Goal: Use online tool/utility: Utilize a website feature to perform a specific function

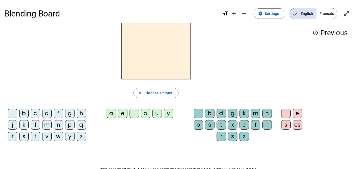
click at [327, 14] on span "Français" at bounding box center [326, 13] width 21 height 10
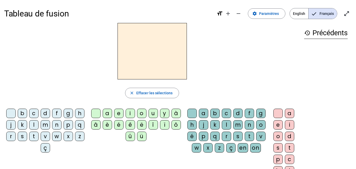
click at [243, 114] on div "d" at bounding box center [237, 112] width 9 height 9
click at [278, 126] on div "e" at bounding box center [277, 124] width 9 height 9
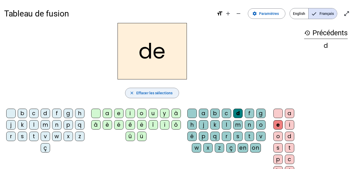
click at [160, 95] on span "Effacer les sélections" at bounding box center [154, 93] width 36 height 6
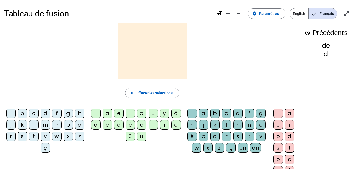
click at [50, 112] on div "d" at bounding box center [45, 112] width 9 height 9
click at [120, 113] on div "e" at bounding box center [118, 112] width 9 height 9
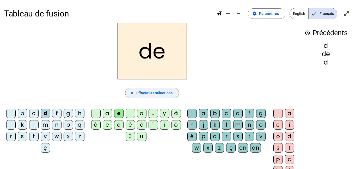
click at [150, 92] on span "Effacer les sélections" at bounding box center [154, 93] width 36 height 6
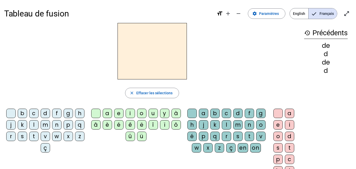
click at [50, 125] on div "m" at bounding box center [45, 124] width 9 height 9
click at [120, 112] on div "e" at bounding box center [118, 112] width 9 height 9
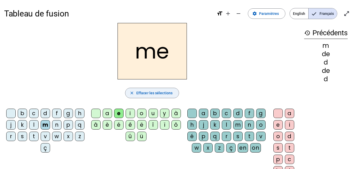
click at [148, 94] on span "Effacer les sélections" at bounding box center [154, 93] width 36 height 6
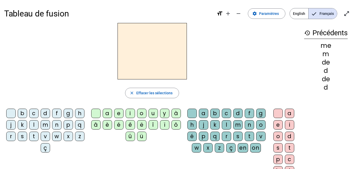
click at [50, 114] on div "d" at bounding box center [45, 112] width 9 height 9
click at [150, 112] on div "u" at bounding box center [153, 112] width 9 height 9
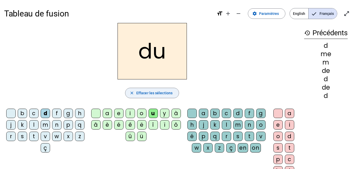
click at [159, 96] on span "button" at bounding box center [151, 93] width 53 height 13
